Goal: Information Seeking & Learning: Check status

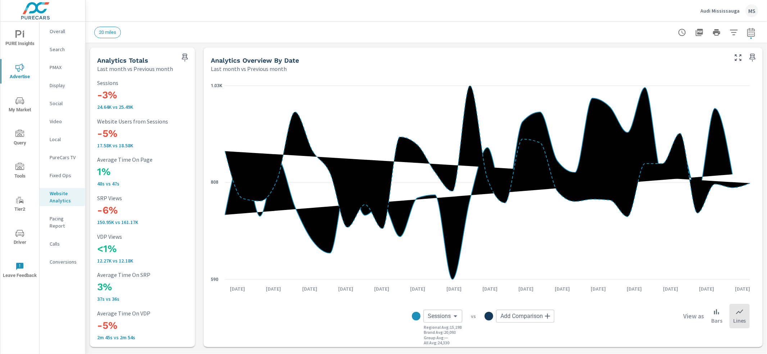
scroll to position [621, 0]
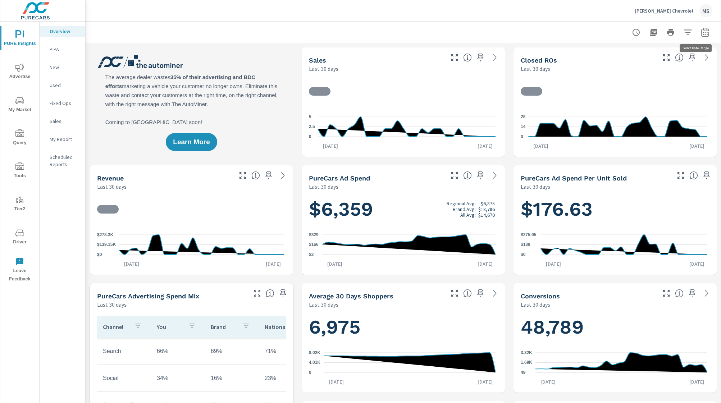
click at [701, 28] on icon "button" at bounding box center [705, 32] width 9 height 9
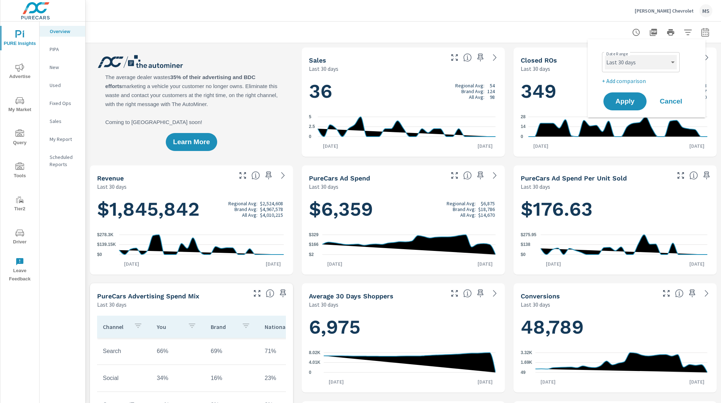
click at [643, 64] on select "Custom Yesterday Last week Last 7 days Last 14 days Last 30 days Last 45 days L…" at bounding box center [641, 62] width 72 height 14
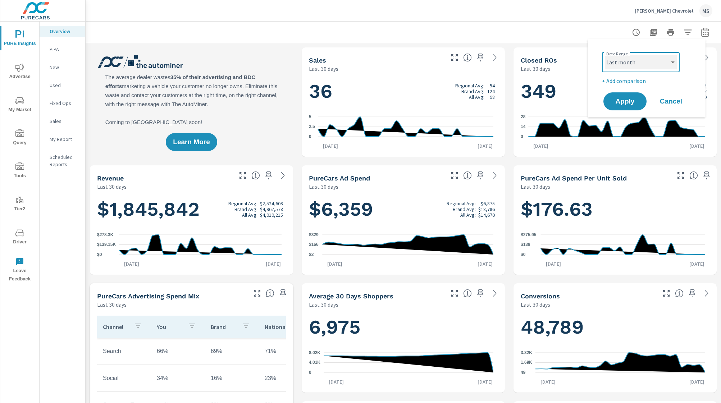
click at [605, 55] on select "Custom Yesterday Last week Last 7 days Last 14 days Last 30 days Last 45 days L…" at bounding box center [641, 62] width 72 height 14
select select "Last month"
click at [629, 78] on p "+ Add comparison" at bounding box center [648, 81] width 92 height 9
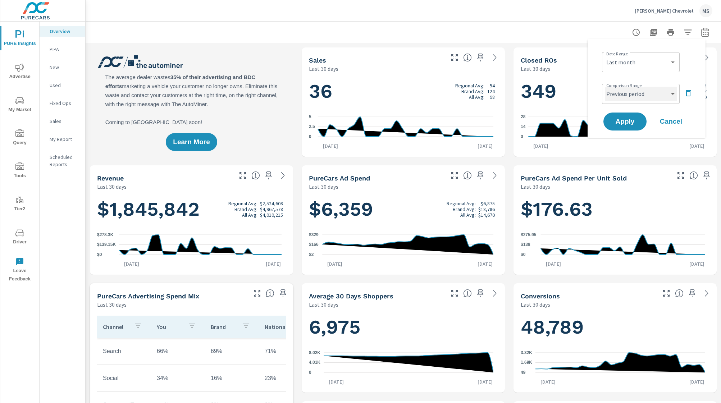
click at [626, 94] on select "Custom Previous period Previous month Previous year" at bounding box center [641, 94] width 72 height 14
click at [605, 87] on select "Custom Previous period Previous month Previous year" at bounding box center [641, 94] width 72 height 14
select select "Previous month"
click at [623, 121] on span "Apply" at bounding box center [625, 121] width 29 height 6
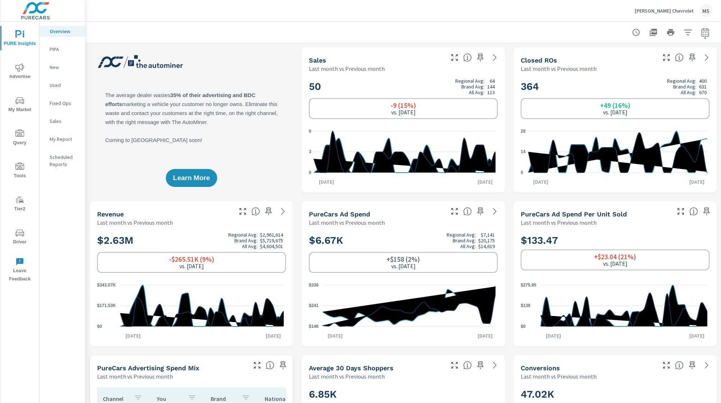
click at [20, 74] on span "Advertise" at bounding box center [20, 72] width 35 height 18
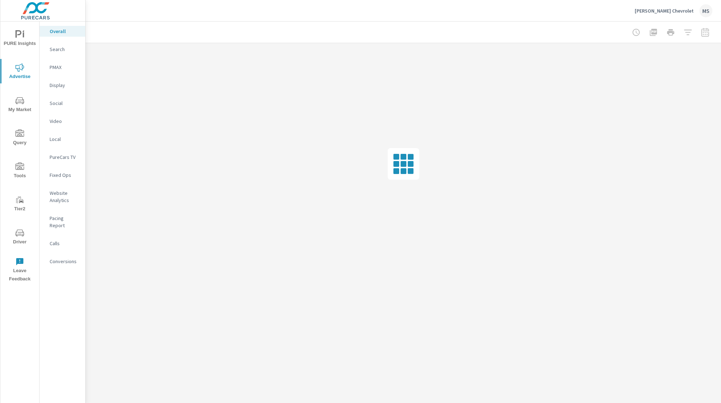
click at [24, 28] on button "PURE Insights" at bounding box center [19, 38] width 39 height 24
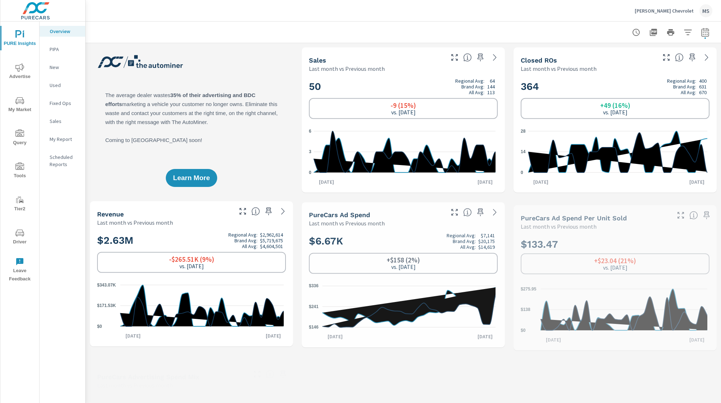
click at [63, 141] on p "My Report" at bounding box center [65, 139] width 30 height 7
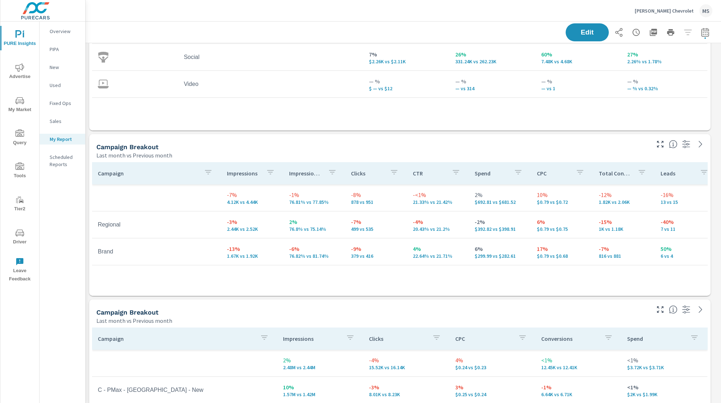
scroll to position [207, 0]
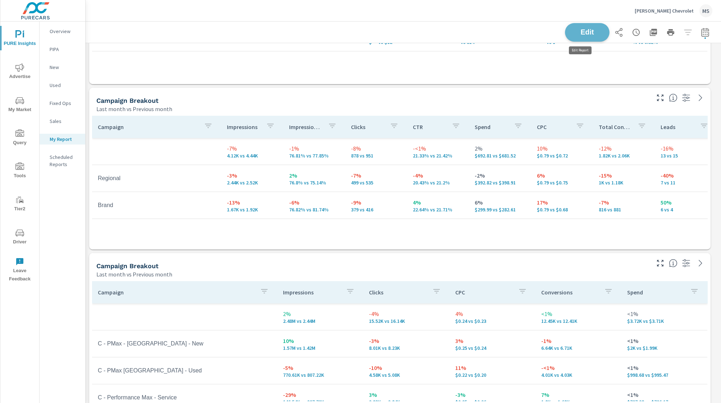
click at [591, 32] on span "Edit" at bounding box center [588, 32] width 30 height 7
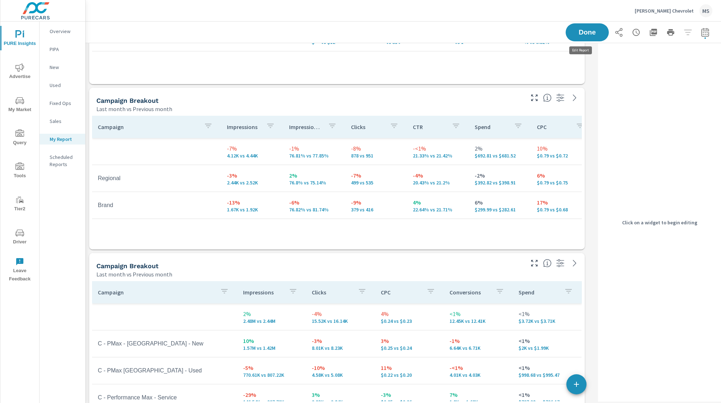
scroll to position [1755, 517]
click at [128, 97] on h5 "Campaign Breakout" at bounding box center [127, 101] width 62 height 8
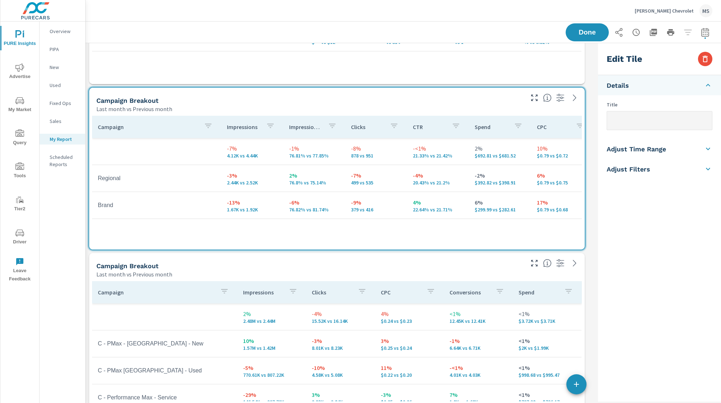
click at [641, 121] on input "text" at bounding box center [659, 121] width 105 height 18
type input "Search Campaigns"
click at [202, 291] on p "Campaign" at bounding box center [156, 292] width 117 height 7
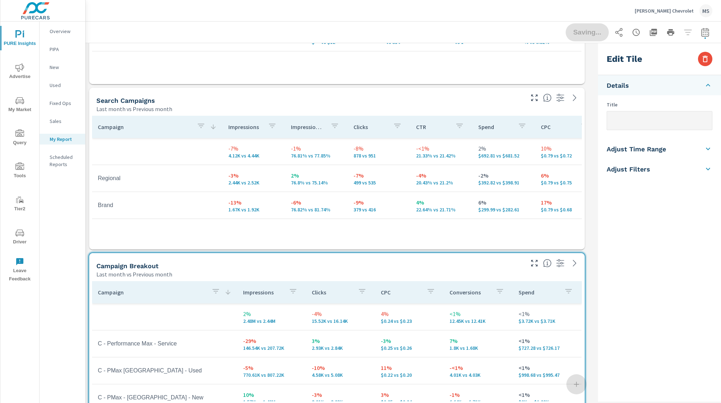
click at [630, 122] on input "text" at bounding box center [659, 121] width 105 height 18
click at [378, 244] on div "Campaign Impressions Impression Share Clicks CTR Spend CPC Total Conversions Le…" at bounding box center [337, 181] width 490 height 131
type input "Search Campaigns"
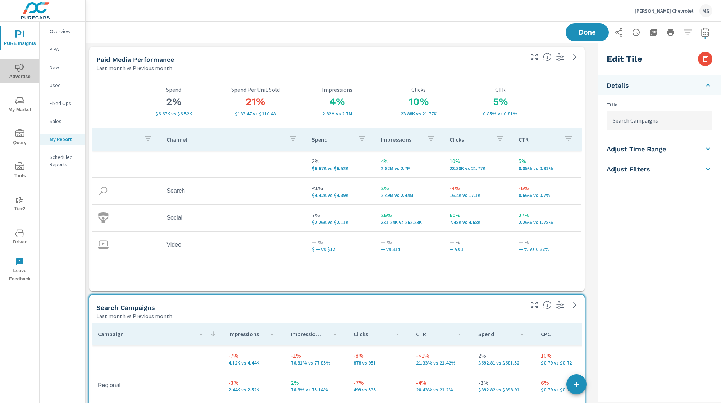
click at [24, 64] on icon "nav menu" at bounding box center [19, 67] width 9 height 9
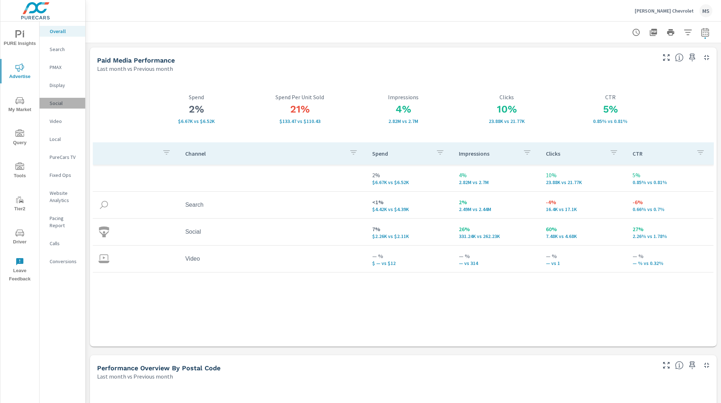
click at [58, 104] on p "Social" at bounding box center [65, 103] width 30 height 7
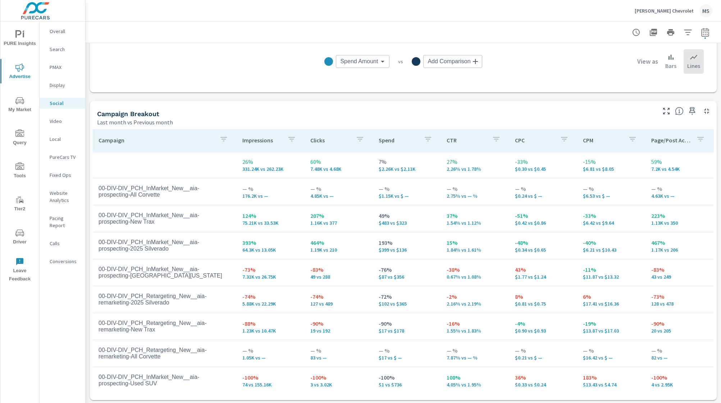
scroll to position [256, 0]
click at [689, 108] on icon "button" at bounding box center [692, 109] width 9 height 9
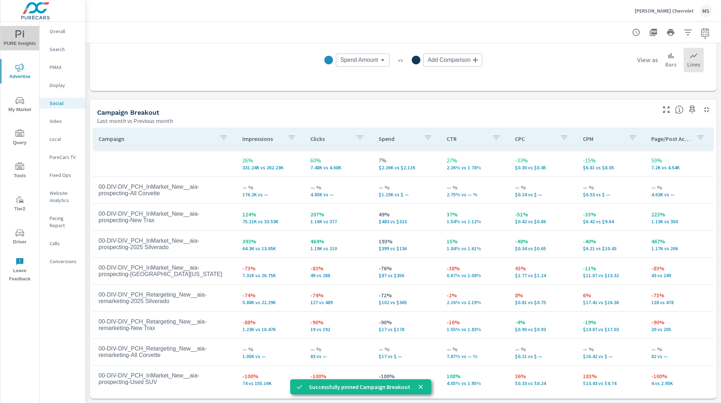
click at [14, 43] on span "PURE Insights" at bounding box center [20, 39] width 35 height 18
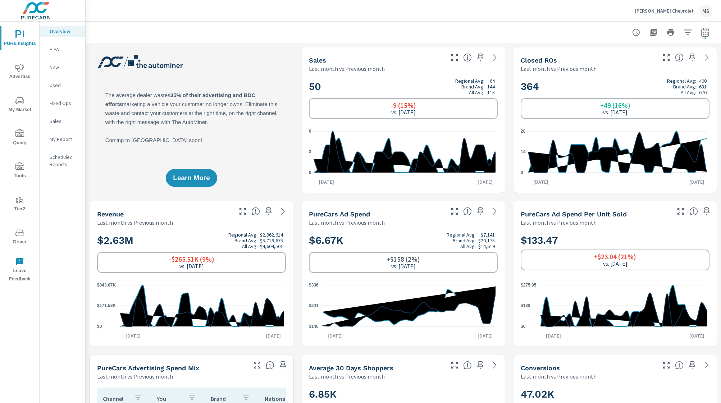
click at [59, 139] on p "My Report" at bounding box center [65, 139] width 30 height 7
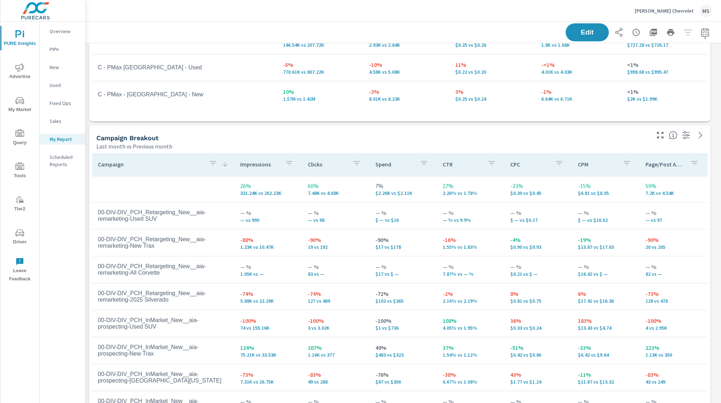
scroll to position [547, 0]
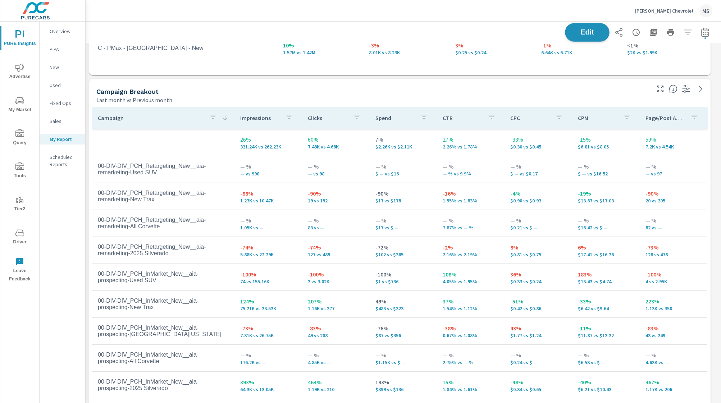
click at [585, 32] on span "Edit" at bounding box center [588, 32] width 30 height 7
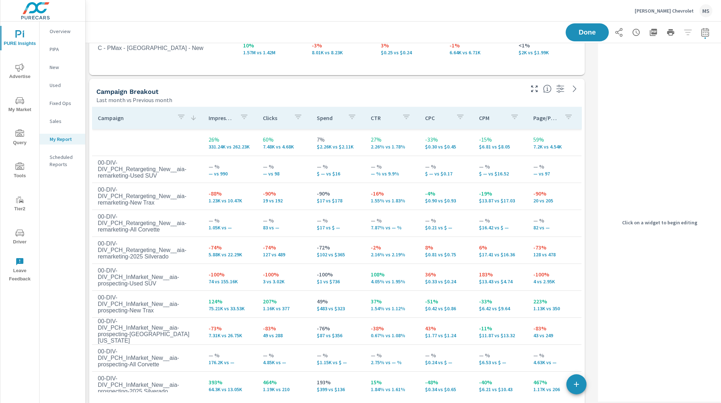
click at [288, 90] on div "Campaign Breakout" at bounding box center [309, 91] width 427 height 8
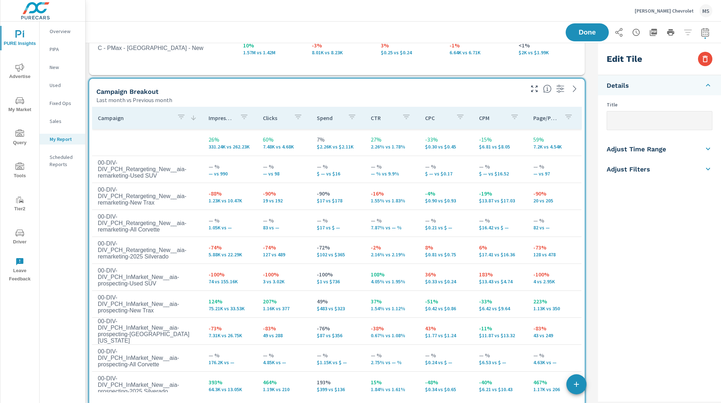
click at [624, 121] on input "text" at bounding box center [659, 121] width 105 height 18
type input "Social Campaigns"
click at [585, 38] on div "Done" at bounding box center [639, 32] width 147 height 18
click at [587, 31] on span "Done" at bounding box center [588, 32] width 30 height 7
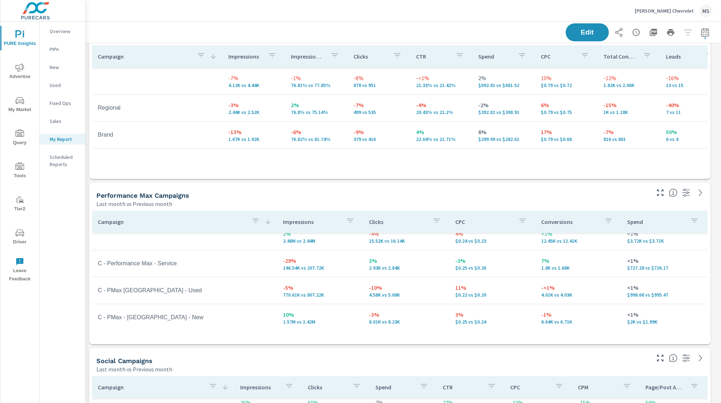
scroll to position [0, 0]
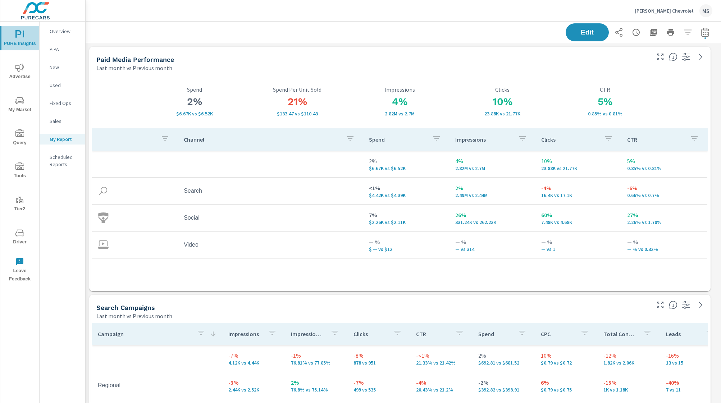
click at [18, 50] on button "PURE Insights" at bounding box center [19, 38] width 39 height 24
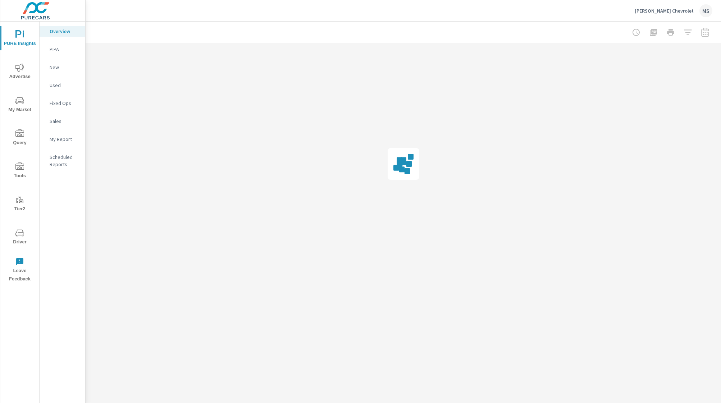
click at [18, 62] on button "Advertise" at bounding box center [19, 71] width 39 height 24
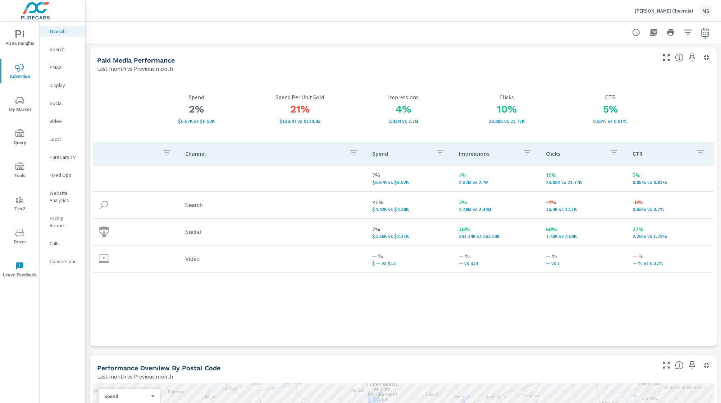
click at [62, 195] on p "Website Analytics" at bounding box center [65, 197] width 30 height 14
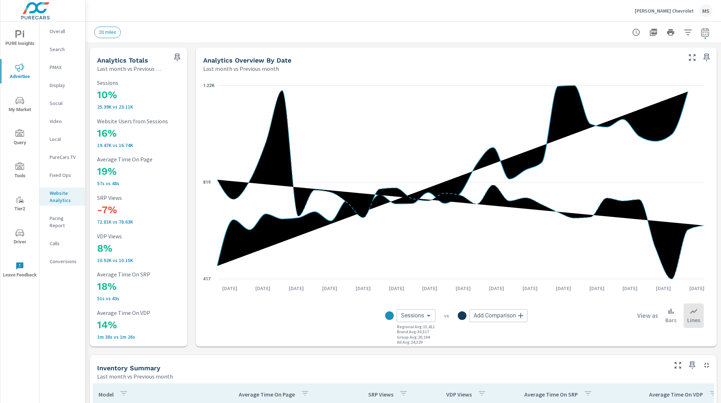
click at [55, 100] on p "Social" at bounding box center [65, 103] width 30 height 7
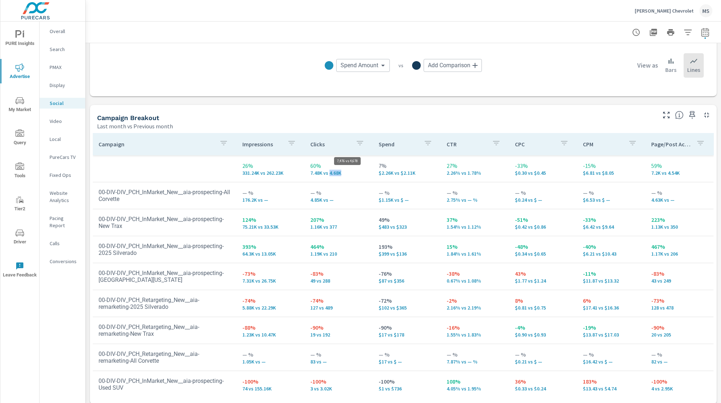
drag, startPoint x: 326, startPoint y: 172, endPoint x: 353, endPoint y: 172, distance: 27.7
click at [353, 172] on p "7.48K vs 4.68K" at bounding box center [339, 173] width 57 height 6
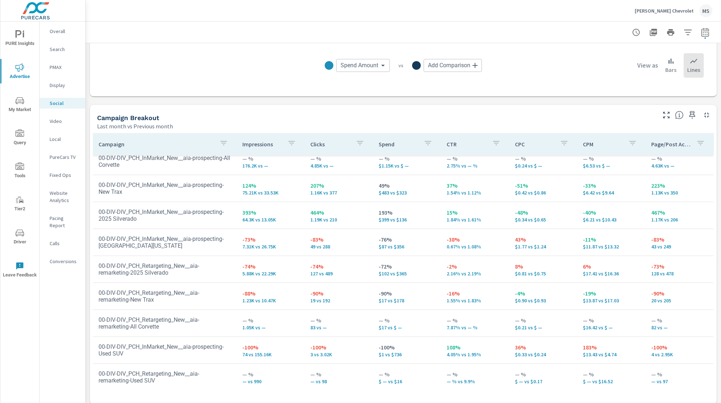
scroll to position [256, 0]
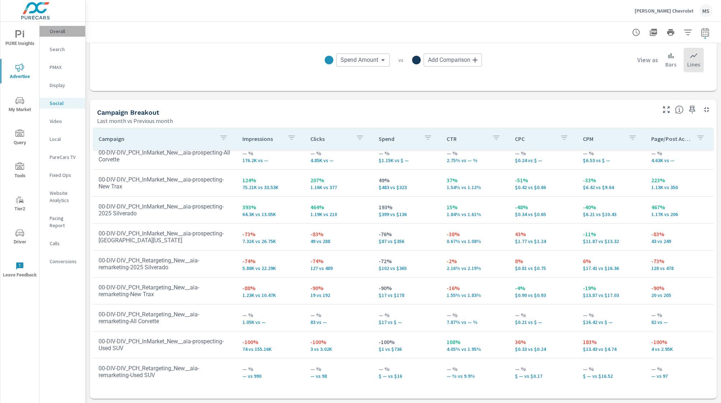
click at [53, 31] on p "Overall" at bounding box center [65, 31] width 30 height 7
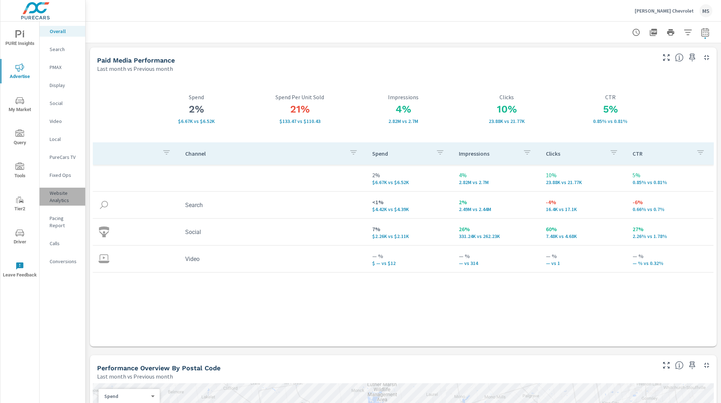
click at [65, 197] on p "Website Analytics" at bounding box center [65, 197] width 30 height 14
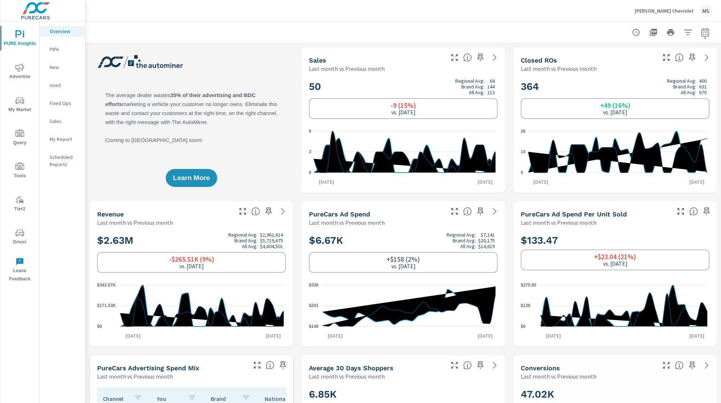
click at [703, 8] on div "MS" at bounding box center [706, 10] width 13 height 13
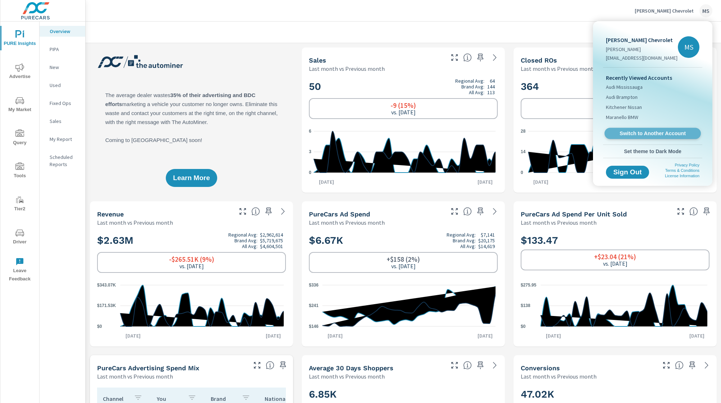
click at [640, 132] on span "Switch to Another Account" at bounding box center [653, 133] width 88 height 7
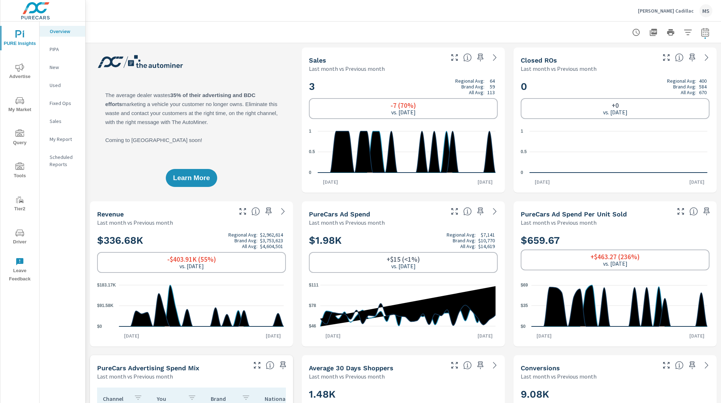
scroll to position [135, 0]
click at [16, 66] on icon "nav menu" at bounding box center [19, 67] width 9 height 8
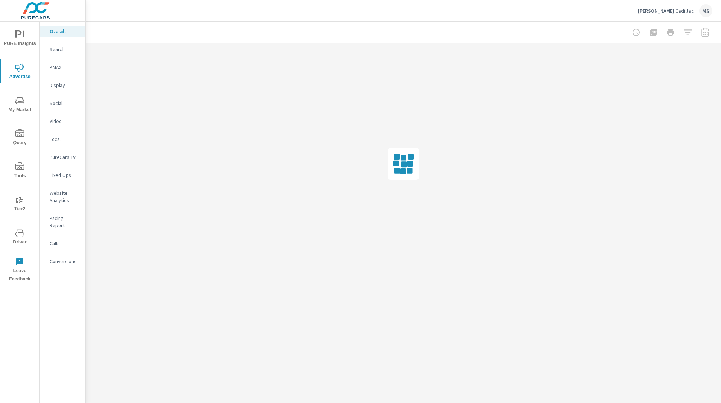
click at [11, 31] on span "PURE Insights" at bounding box center [20, 39] width 35 height 18
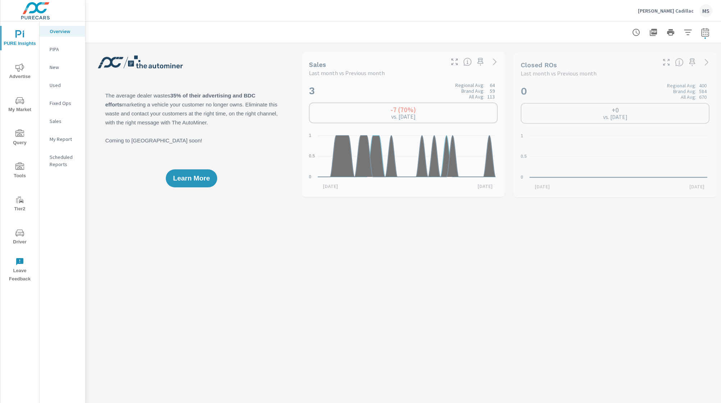
scroll to position [135, 0]
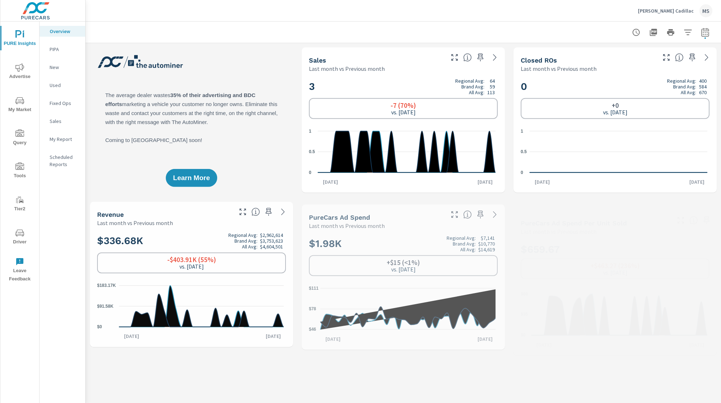
click at [59, 136] on p "My Report" at bounding box center [65, 139] width 30 height 7
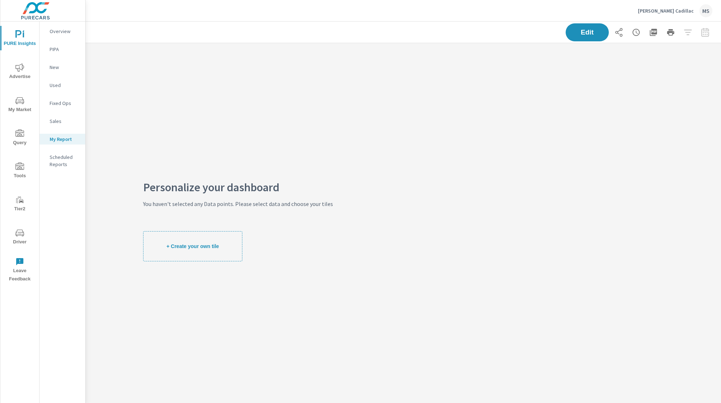
click at [26, 69] on span "Advertise" at bounding box center [20, 72] width 35 height 18
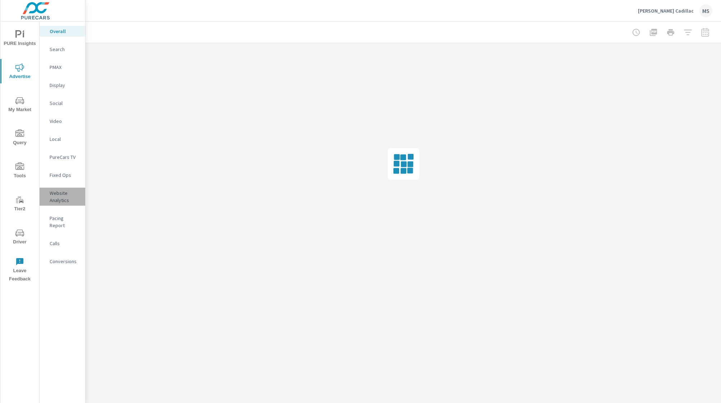
click at [59, 196] on p "Website Analytics" at bounding box center [65, 197] width 30 height 14
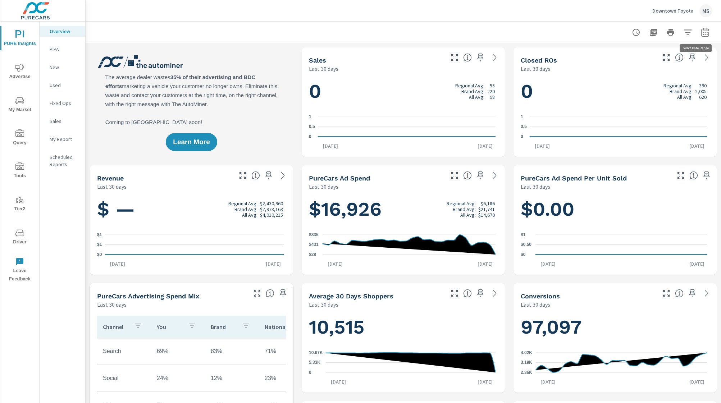
click at [702, 36] on icon "button" at bounding box center [705, 32] width 9 height 9
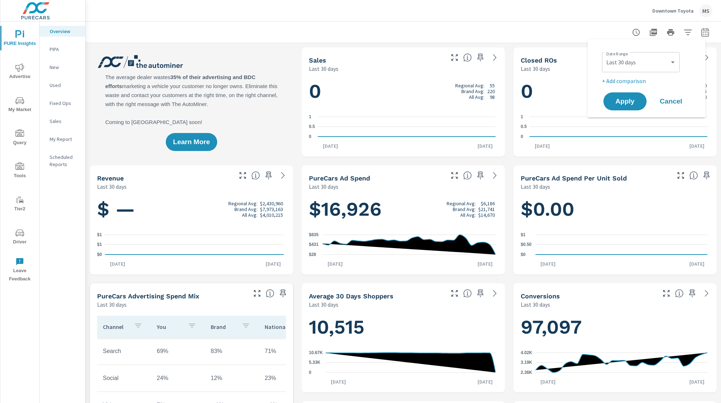
click at [625, 54] on div "Custom Yesterday Last week Last 7 days Last 14 days Last 30 days Last 45 days L…" at bounding box center [641, 62] width 78 height 20
click at [625, 67] on select "Custom Yesterday Last week Last 7 days Last 14 days Last 30 days Last 45 days L…" at bounding box center [641, 62] width 72 height 14
click at [605, 55] on select "Custom Yesterday Last week Last 7 days Last 14 days Last 30 days Last 45 days L…" at bounding box center [641, 62] width 72 height 14
click at [631, 63] on select "Custom Yesterday Last week Last 7 days Last 14 days Last 30 days Last 45 days L…" at bounding box center [641, 62] width 72 height 14
click at [605, 55] on select "Custom Yesterday Last week Last 7 days Last 14 days Last 30 days Last 45 days L…" at bounding box center [641, 62] width 72 height 14
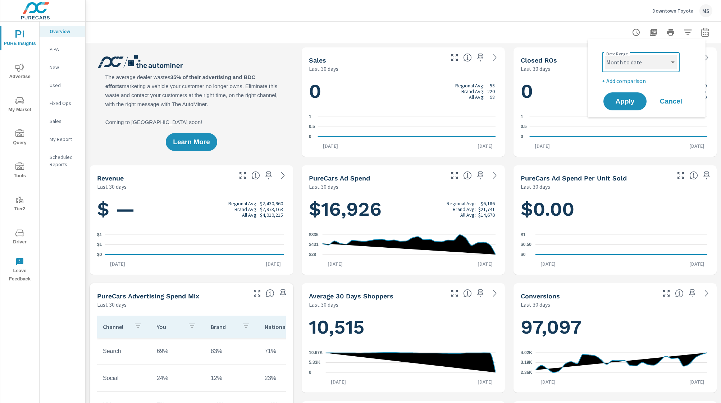
select select "Last month"
click at [630, 79] on p "+ Add comparison" at bounding box center [648, 81] width 92 height 9
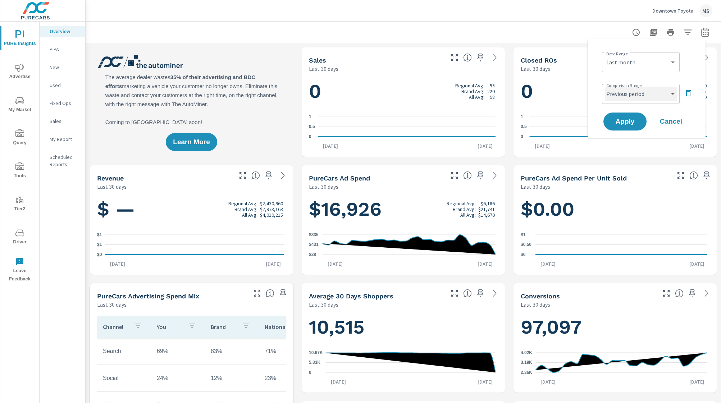
click at [630, 92] on select "Custom Previous period Previous month Previous year" at bounding box center [641, 94] width 72 height 14
click at [605, 87] on select "Custom Previous period Previous month Previous year" at bounding box center [641, 94] width 72 height 14
select select "Previous month"
click at [598, 126] on div "Date Range Custom Yesterday Last week Last 7 days Last 14 days Last 30 days Las…" at bounding box center [647, 88] width 101 height 87
click at [619, 123] on span "Apply" at bounding box center [626, 121] width 30 height 7
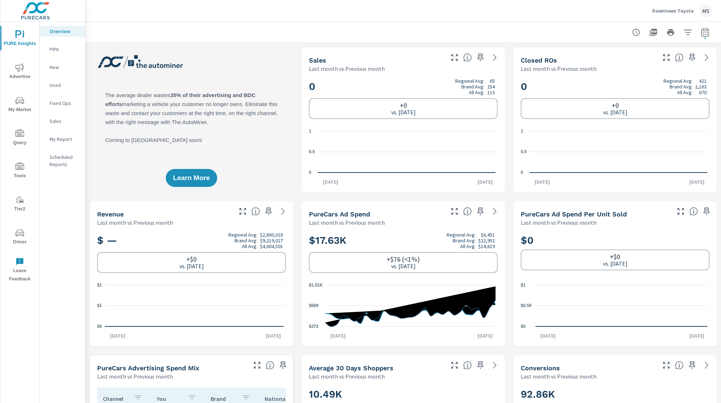
click at [24, 168] on span "Tools" at bounding box center [20, 172] width 35 height 18
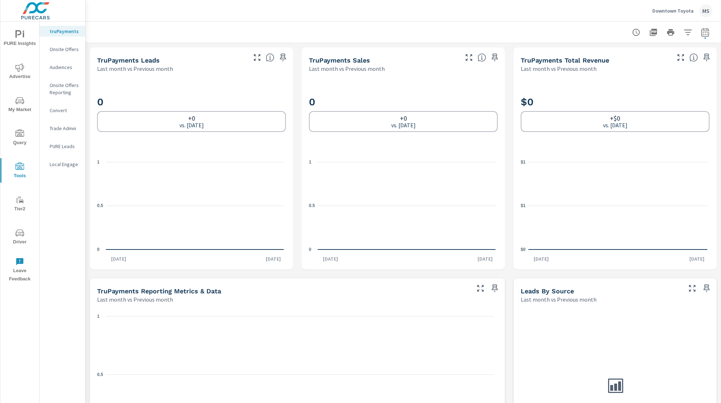
click at [25, 241] on span "Driver" at bounding box center [20, 238] width 35 height 18
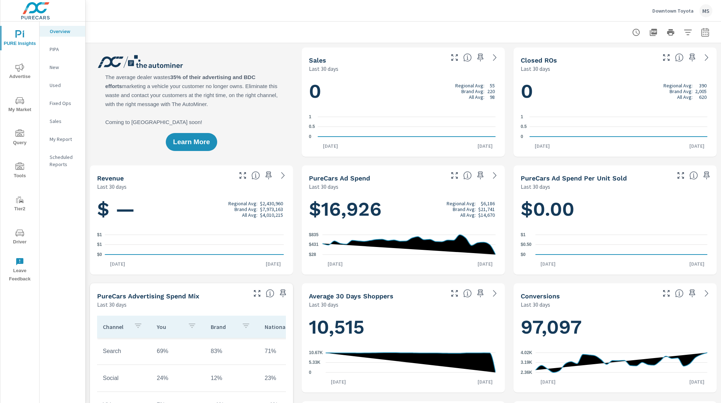
click at [61, 133] on nav "Overview PIPA New Used Fixed Ops Sales My Report Scheduled Reports" at bounding box center [63, 101] width 46 height 158
click at [61, 138] on p "My Report" at bounding box center [65, 139] width 30 height 7
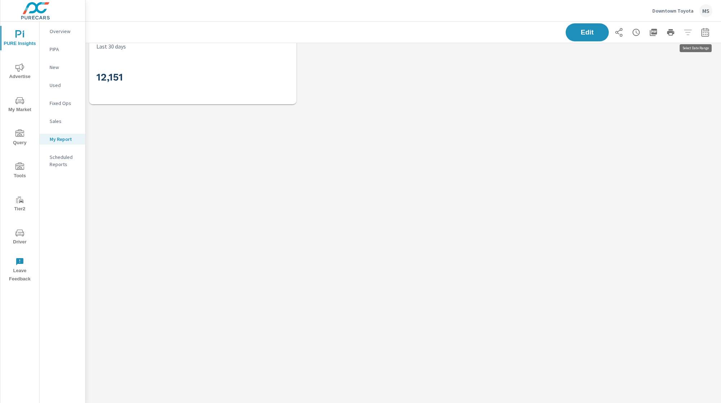
scroll to position [100, 650]
click at [15, 72] on span "Advertise" at bounding box center [20, 72] width 35 height 18
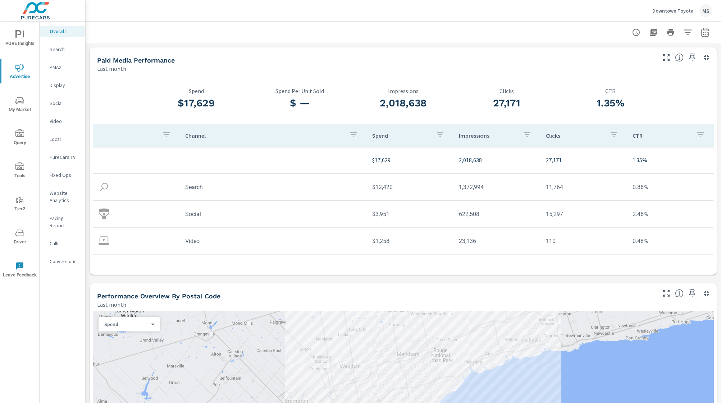
click at [701, 29] on icon "button" at bounding box center [705, 32] width 9 height 9
select select "Last month"
click at [634, 80] on p "+ Add comparison" at bounding box center [648, 81] width 92 height 9
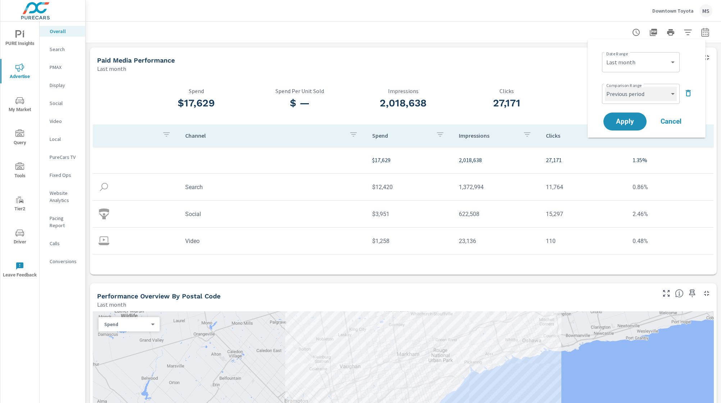
click at [632, 95] on select "Custom Previous period Previous month Previous year" at bounding box center [641, 94] width 72 height 14
click at [605, 87] on select "Custom Previous period Previous month Previous year" at bounding box center [641, 94] width 72 height 14
select select "Previous month"
click at [633, 124] on span "Apply" at bounding box center [626, 121] width 30 height 7
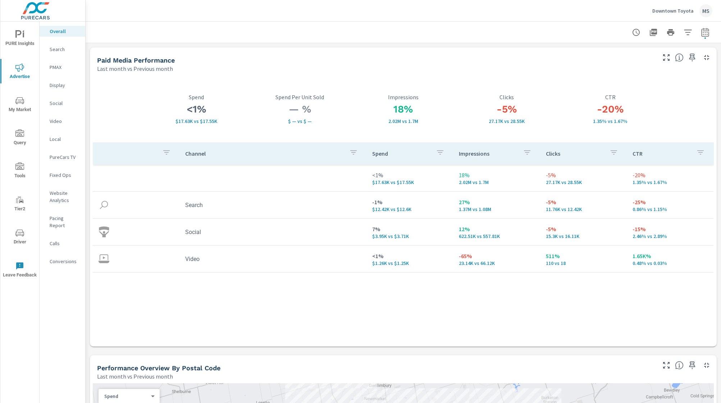
click at [57, 195] on p "Website Analytics" at bounding box center [65, 197] width 30 height 14
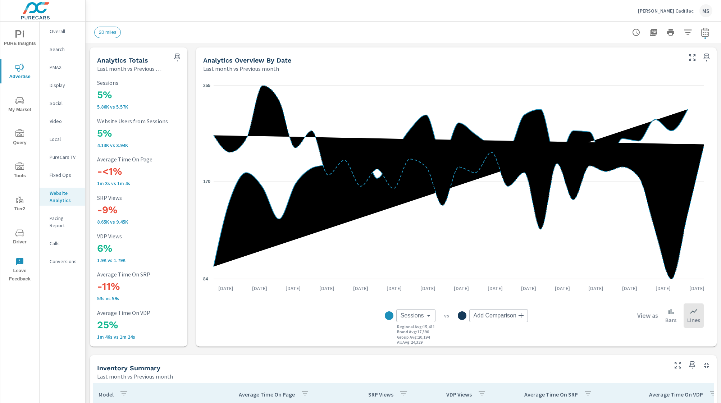
click at [66, 246] on nav "Overall Search PMAX Display Social Video Local PureCars TV Fixed Ops Website An…" at bounding box center [63, 149] width 46 height 255
click at [67, 258] on p "Conversions" at bounding box center [65, 261] width 30 height 7
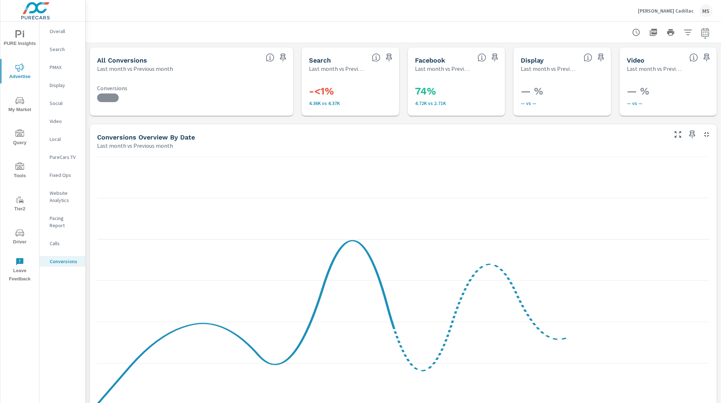
scroll to position [169, 0]
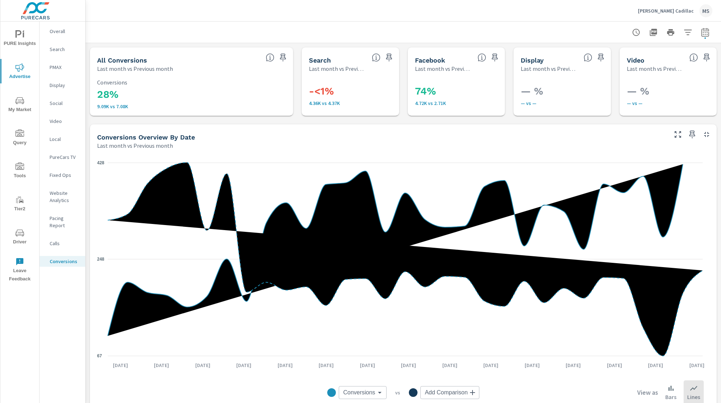
click at [62, 106] on p "Social" at bounding box center [65, 103] width 30 height 7
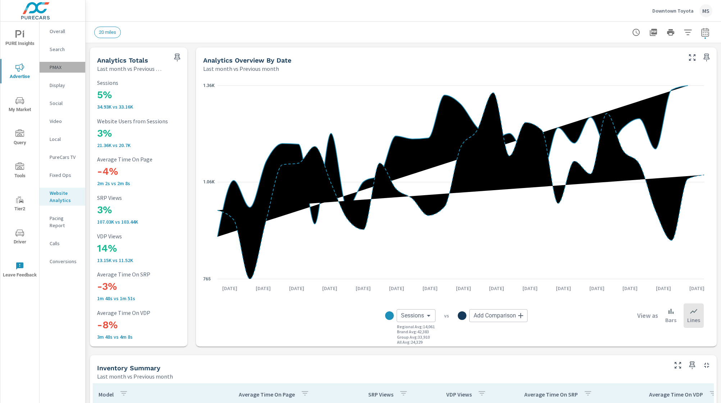
click at [58, 68] on p "PMAX" at bounding box center [65, 67] width 30 height 7
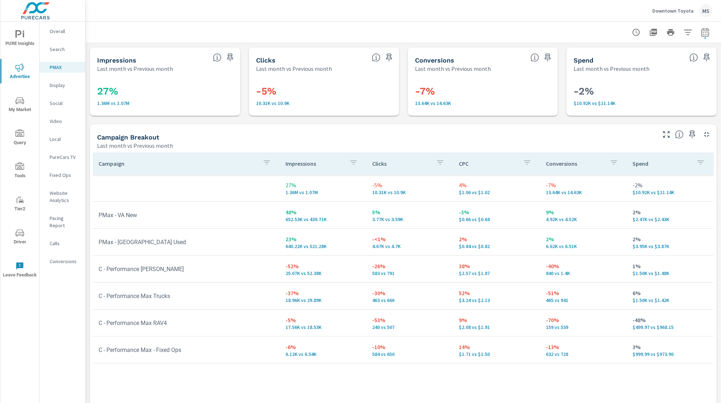
click at [51, 109] on nav "Overall Search PMAX Display Social Video Local PureCars TV Fixed Ops Website An…" at bounding box center [63, 149] width 46 height 255
click at [55, 121] on p "Video" at bounding box center [65, 121] width 30 height 7
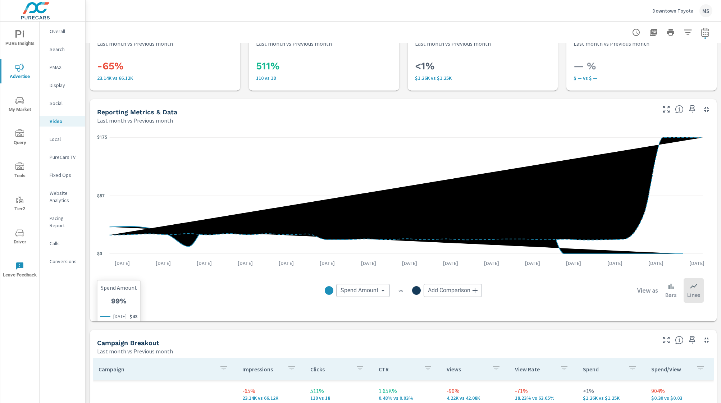
scroll to position [164, 0]
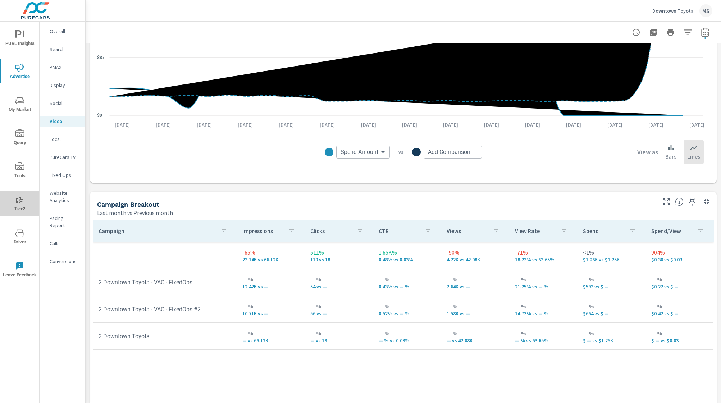
click at [14, 201] on span "Tier2" at bounding box center [20, 205] width 35 height 18
click at [17, 235] on icon "nav menu" at bounding box center [19, 233] width 9 height 7
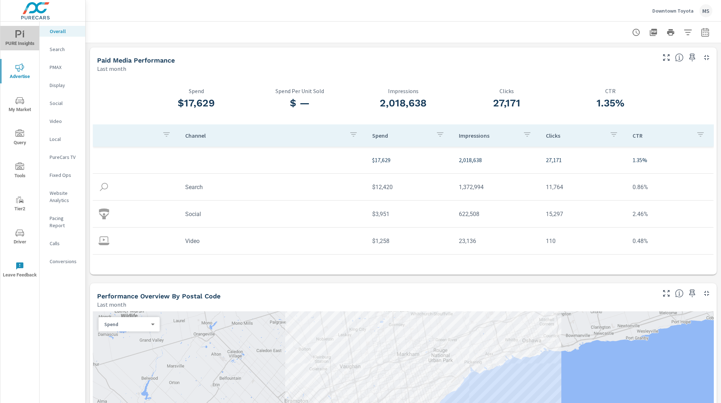
click at [26, 35] on span "PURE Insights" at bounding box center [20, 39] width 35 height 18
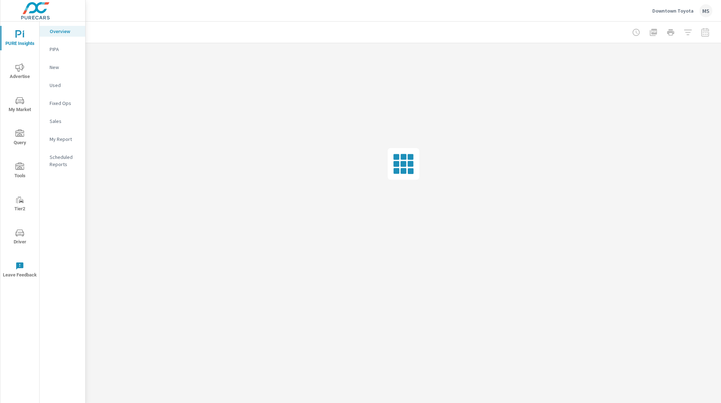
click at [59, 136] on p "My Report" at bounding box center [65, 139] width 30 height 7
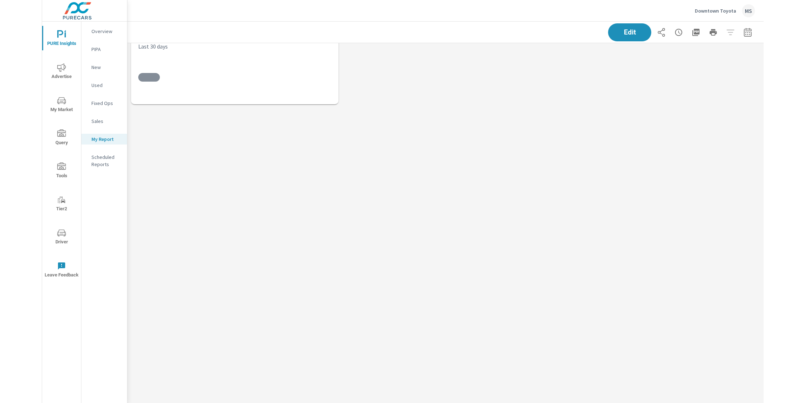
scroll to position [100, 650]
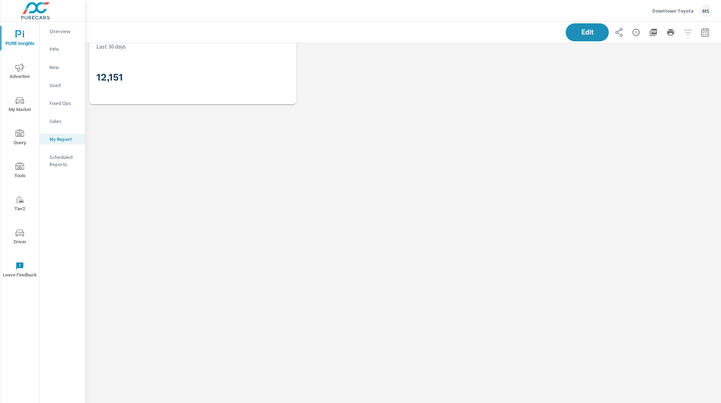
click at [18, 74] on span "Advertise" at bounding box center [20, 72] width 35 height 18
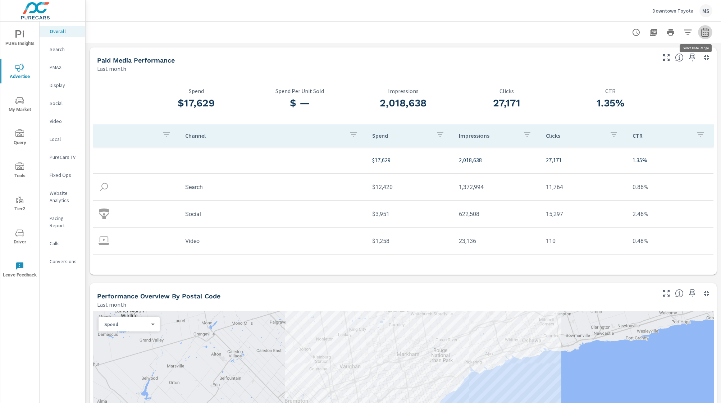
click at [701, 28] on icon "button" at bounding box center [705, 32] width 9 height 9
select select "Last month"
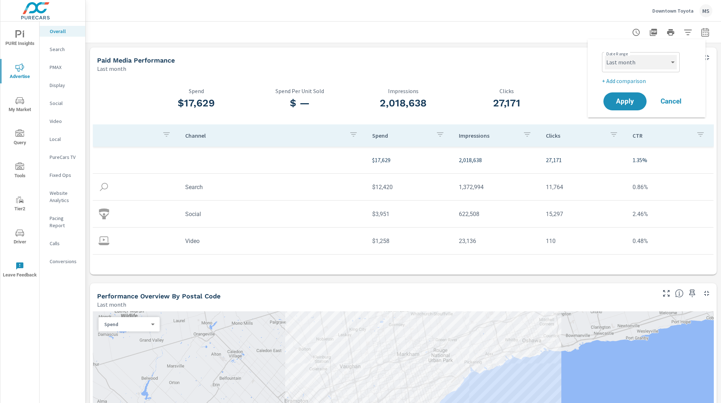
click at [626, 67] on select "Custom Yesterday Last week Last 7 days Last 14 days Last 30 days Last 45 days L…" at bounding box center [641, 62] width 72 height 14
click at [605, 55] on select "Custom Yesterday Last week Last 7 days Last 14 days Last 30 days Last 45 days L…" at bounding box center [641, 62] width 72 height 14
click at [633, 81] on p "+ Add comparison" at bounding box center [648, 81] width 92 height 9
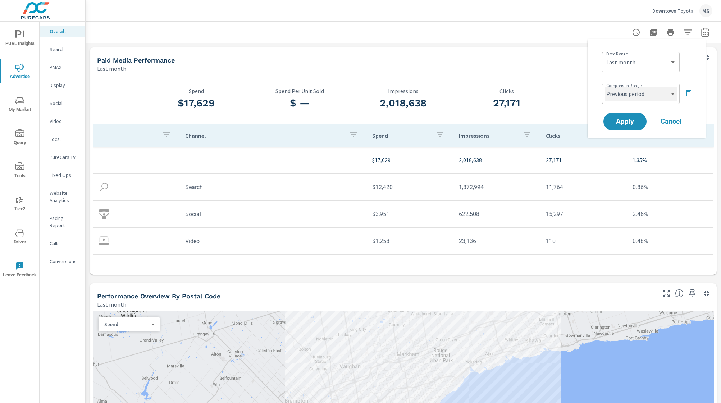
click at [631, 93] on select "Custom Previous period Previous month Previous year" at bounding box center [641, 94] width 72 height 14
click at [605, 87] on select "Custom Previous period Previous month Previous year" at bounding box center [641, 94] width 72 height 14
select select "Previous month"
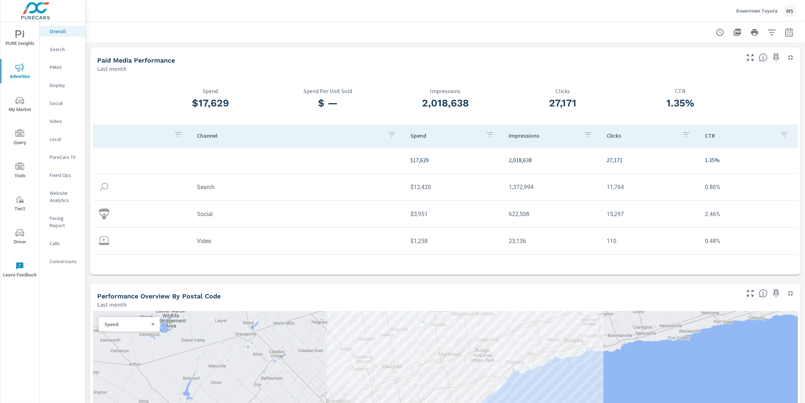
click at [53, 102] on p "Social" at bounding box center [65, 103] width 30 height 7
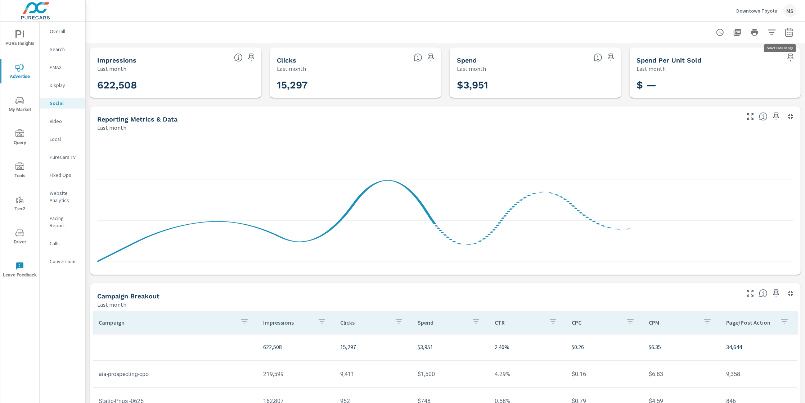
click at [721, 35] on button "button" at bounding box center [789, 32] width 14 height 14
select select "Last month"
click at [698, 81] on p "+ Add comparison" at bounding box center [731, 81] width 92 height 9
select select "Previous period"
click at [709, 121] on span "Apply" at bounding box center [709, 121] width 30 height 7
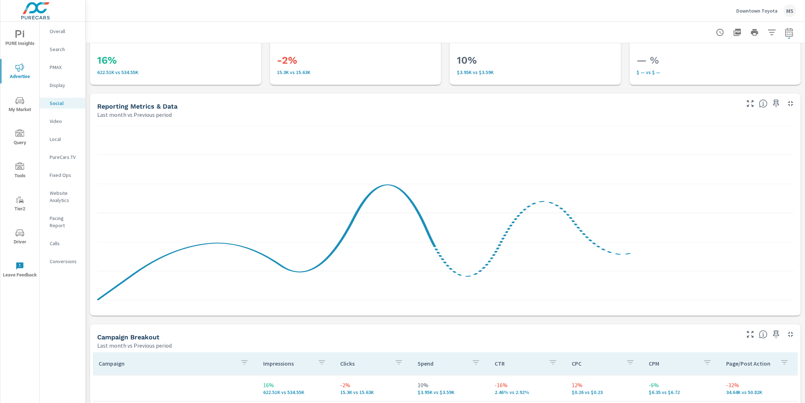
scroll to position [37, 0]
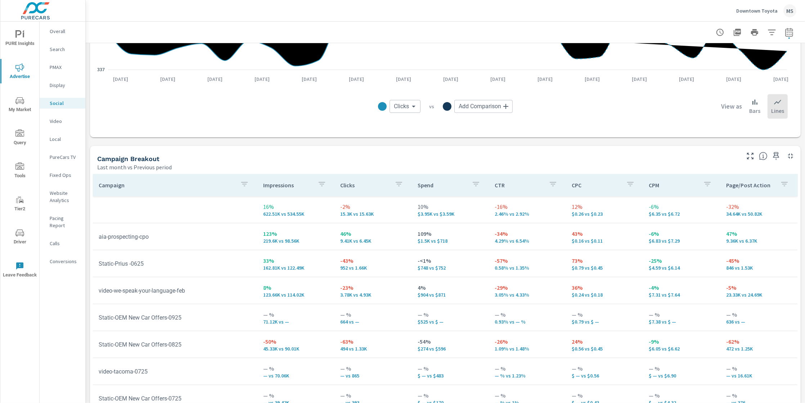
scroll to position [256, 0]
